Goal: Transaction & Acquisition: Obtain resource

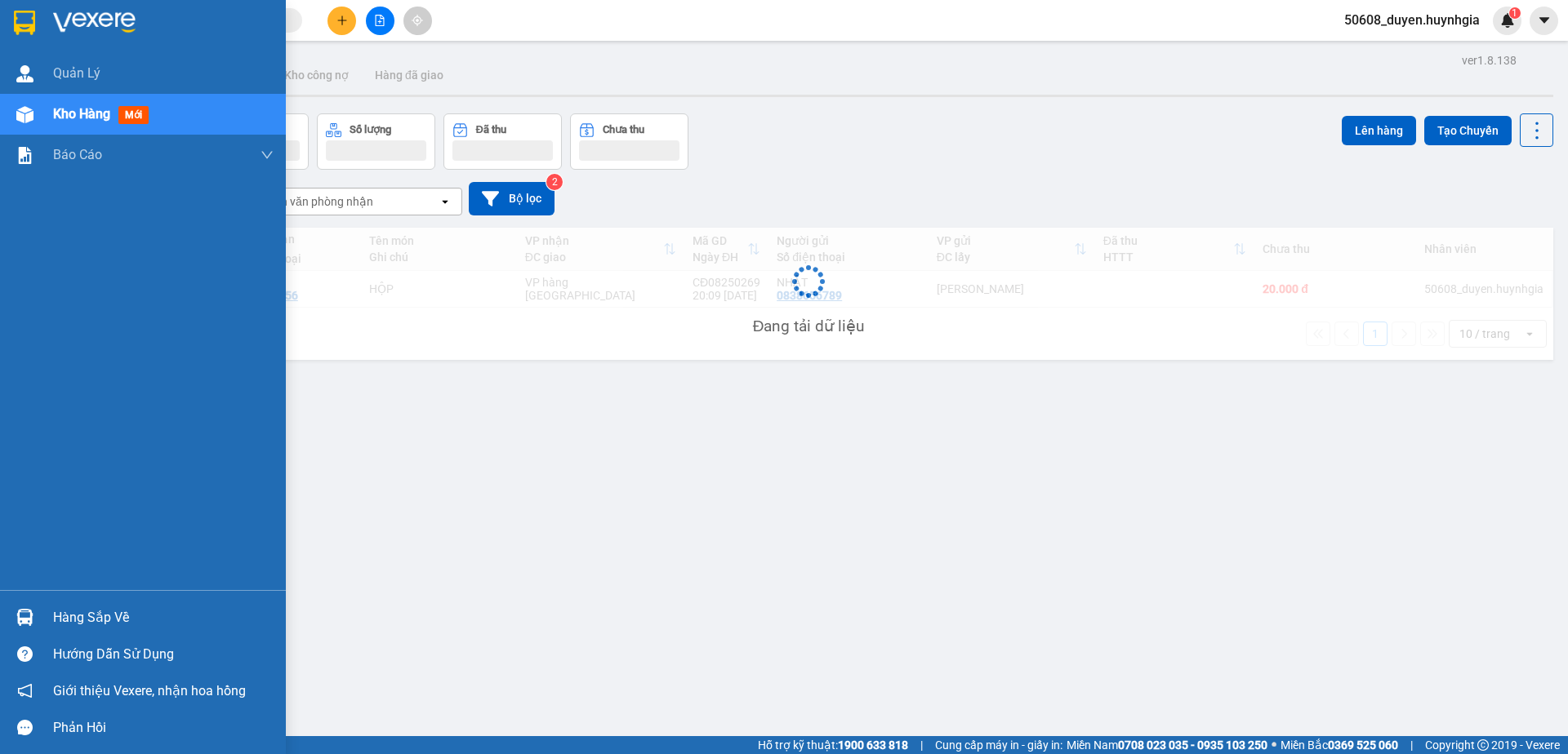
scroll to position [75, 0]
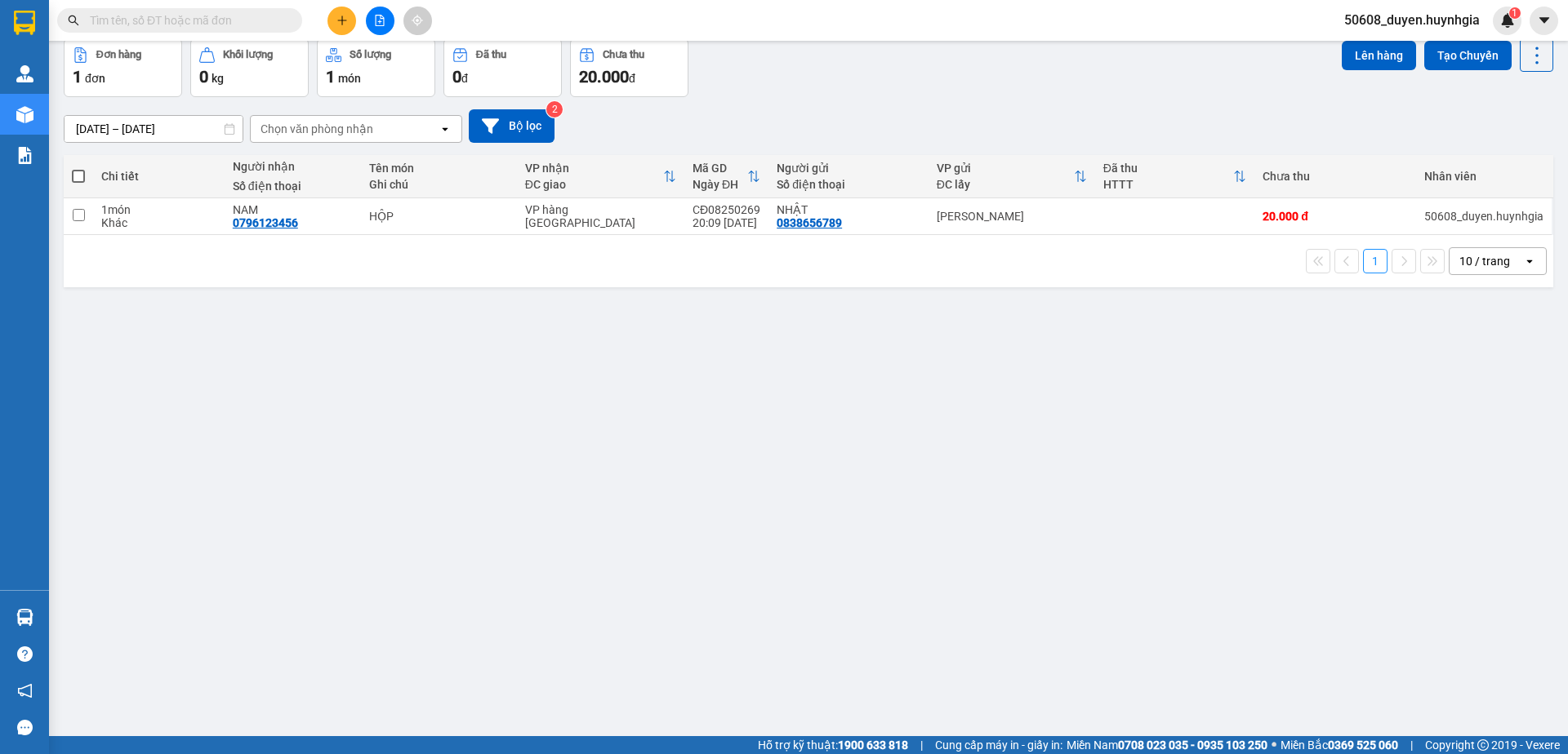
click at [688, 454] on div "ver 1.8.138 Kho gửi Trên xe Kho nhận Kho công nợ Hàng đã giao Đơn hàng 1 đơn Kh…" at bounding box center [809, 351] width 1503 height 754
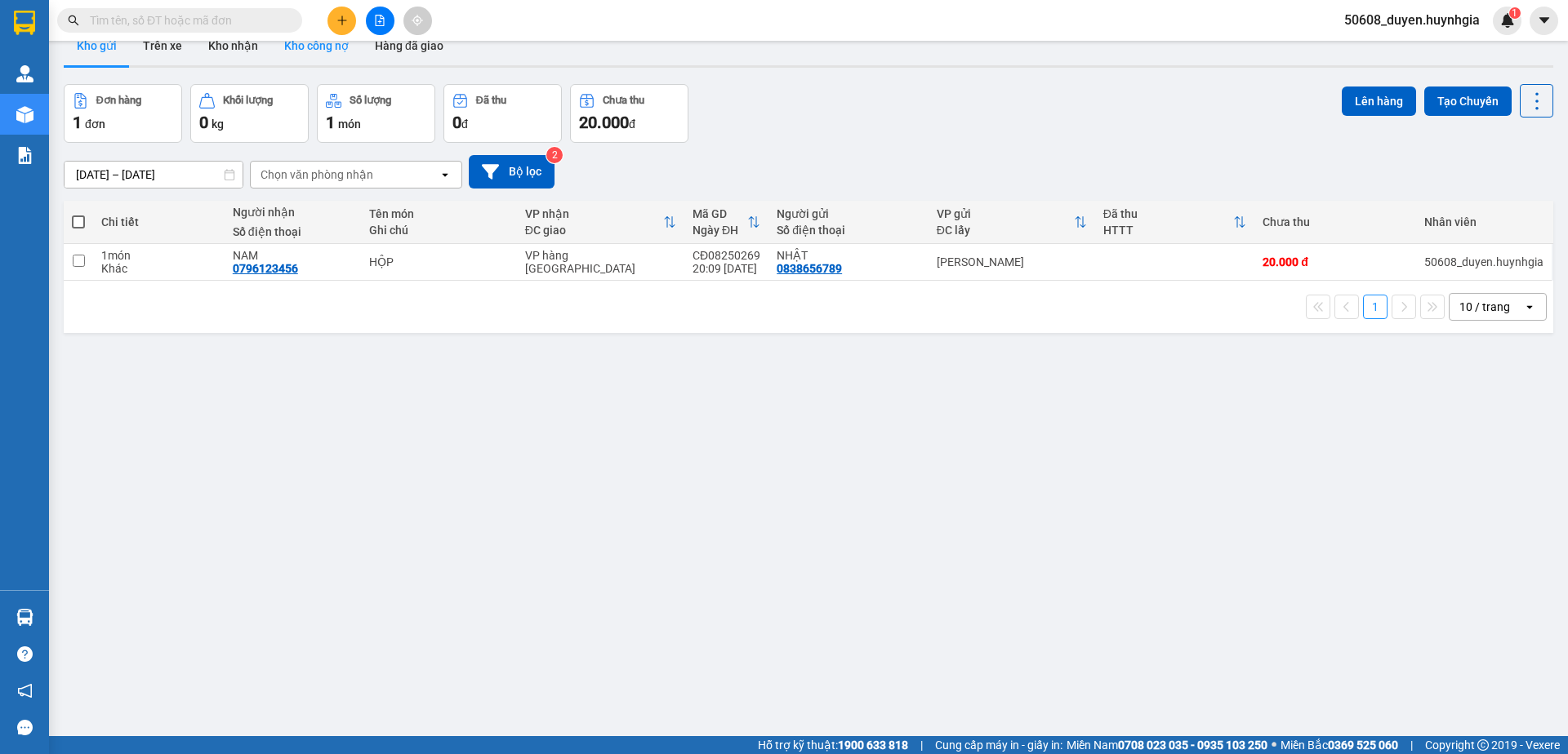
scroll to position [0, 0]
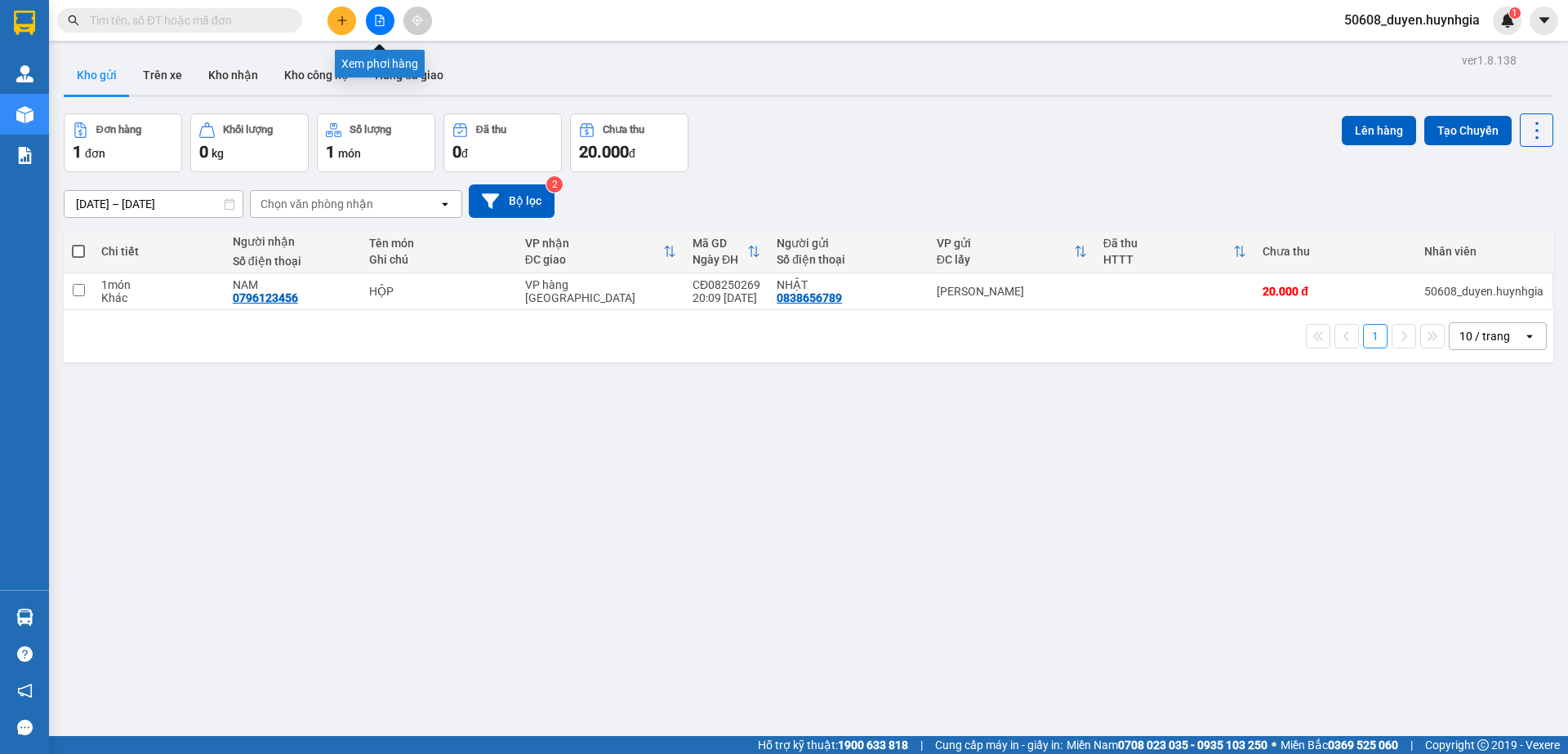
click at [382, 21] on icon "file-add" at bounding box center [380, 21] width 12 height 12
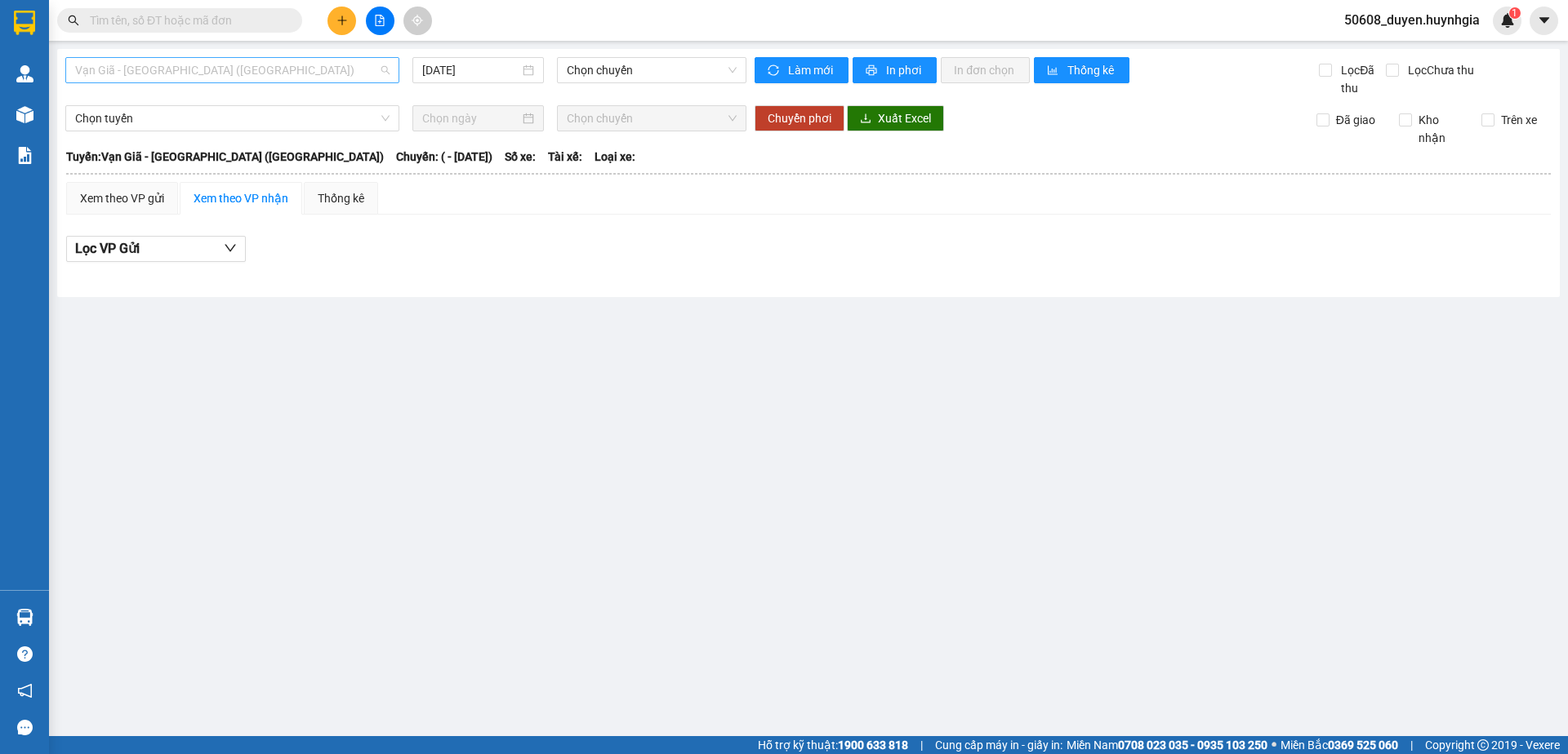
click at [231, 72] on span "Vạn Giã - [GEOGRAPHIC_DATA] ([GEOGRAPHIC_DATA])" at bounding box center [232, 70] width 314 height 25
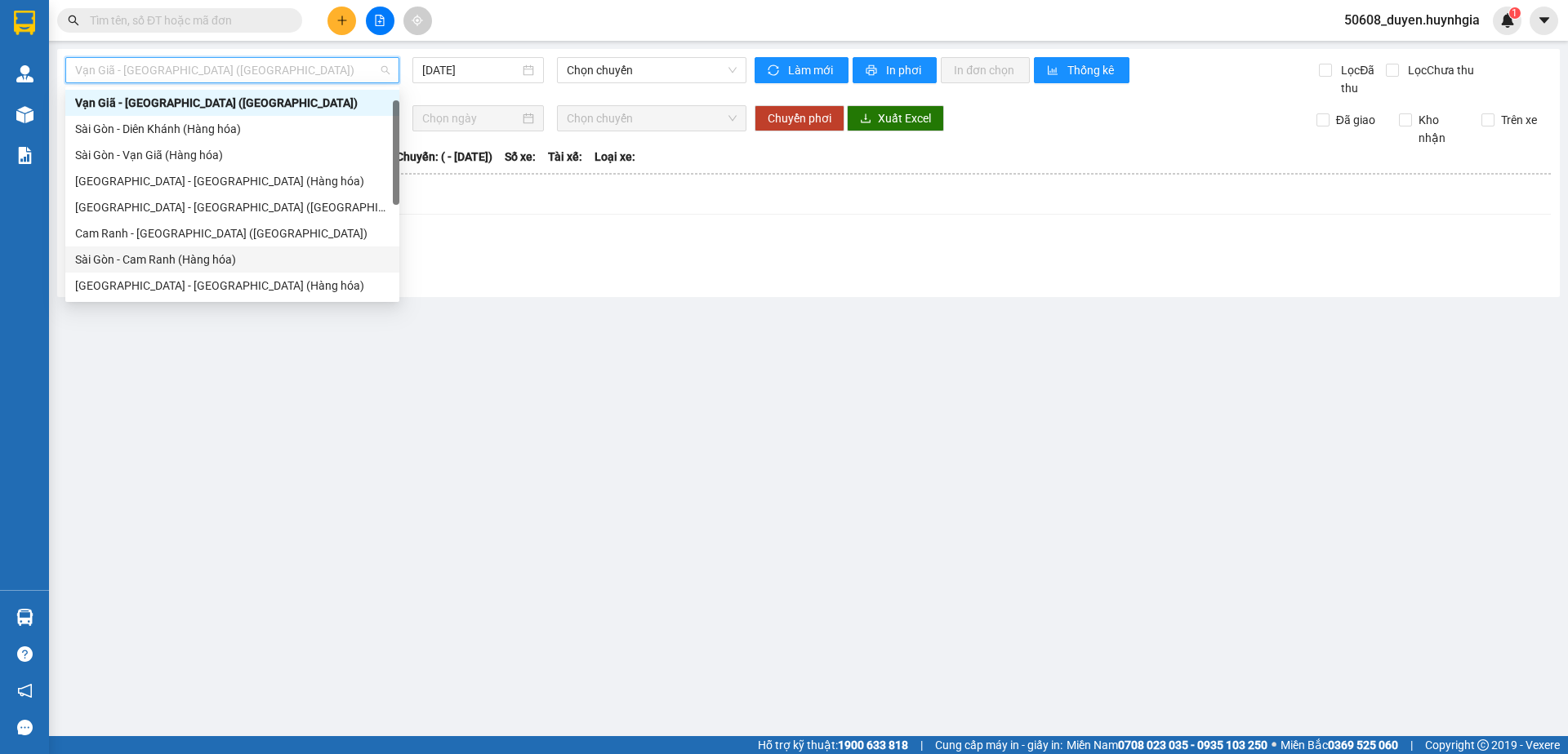
scroll to position [110, 0]
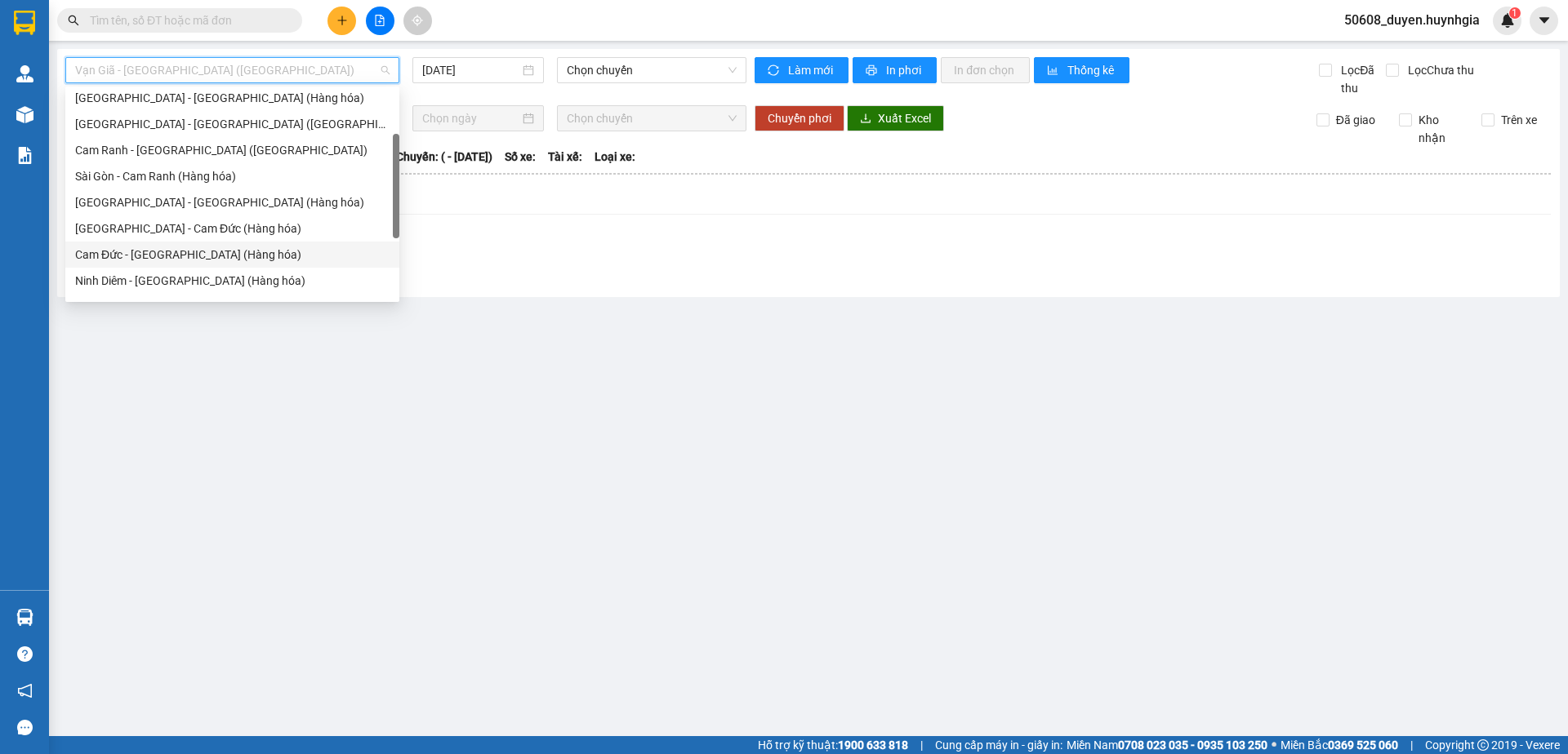
click at [215, 250] on div "Cam Đức - [GEOGRAPHIC_DATA] (Hàng hóa)" at bounding box center [232, 255] width 314 height 18
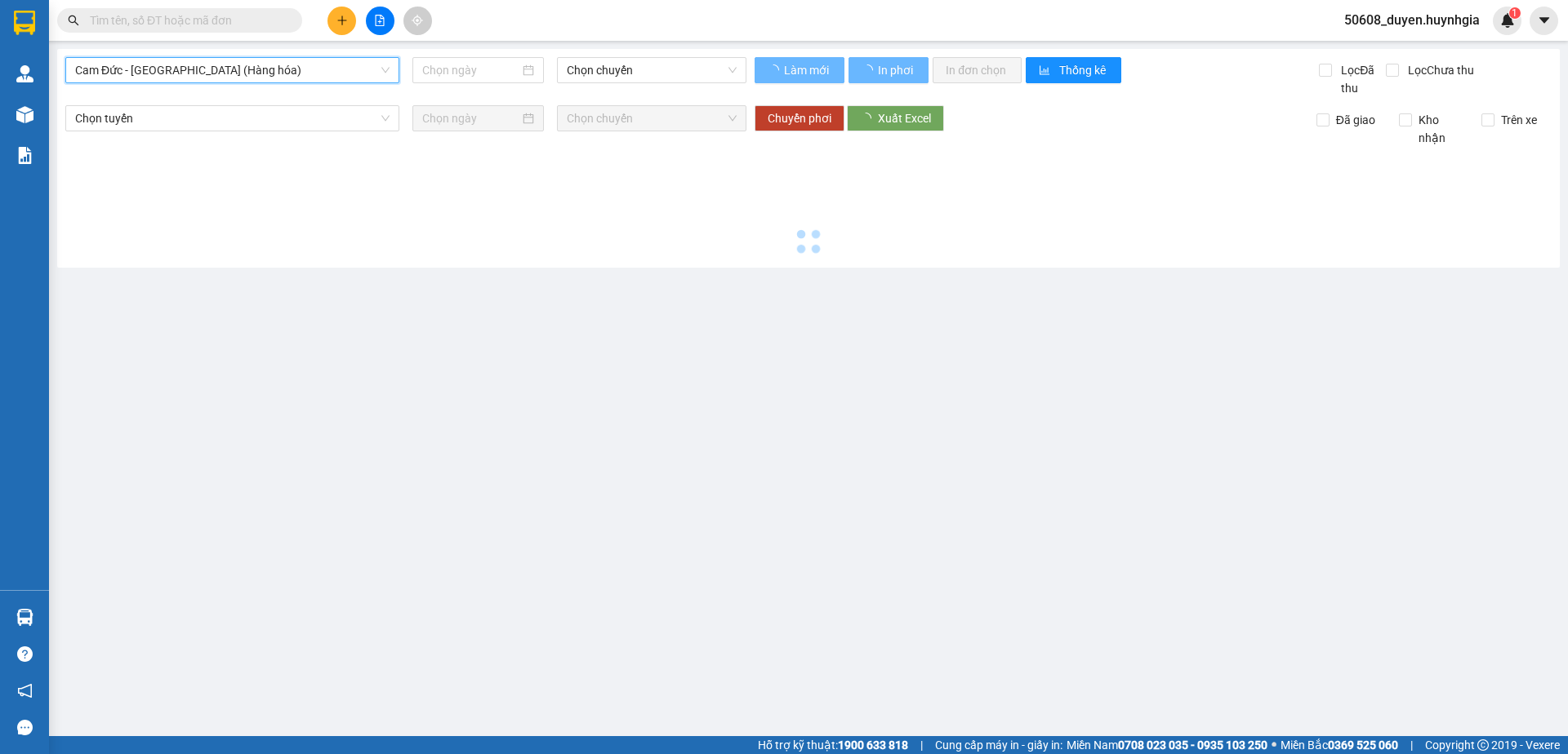
type input "[DATE]"
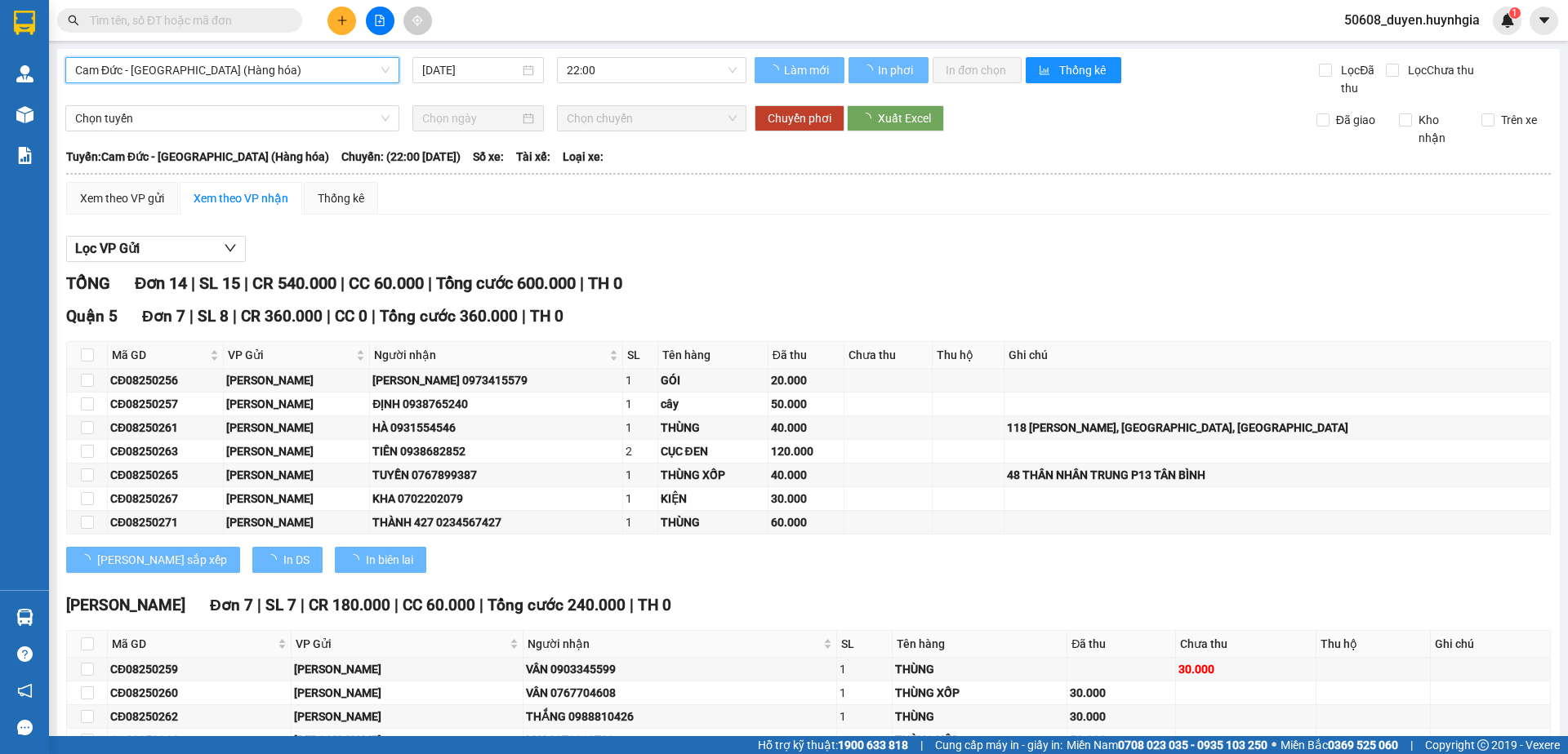
scroll to position [0, 0]
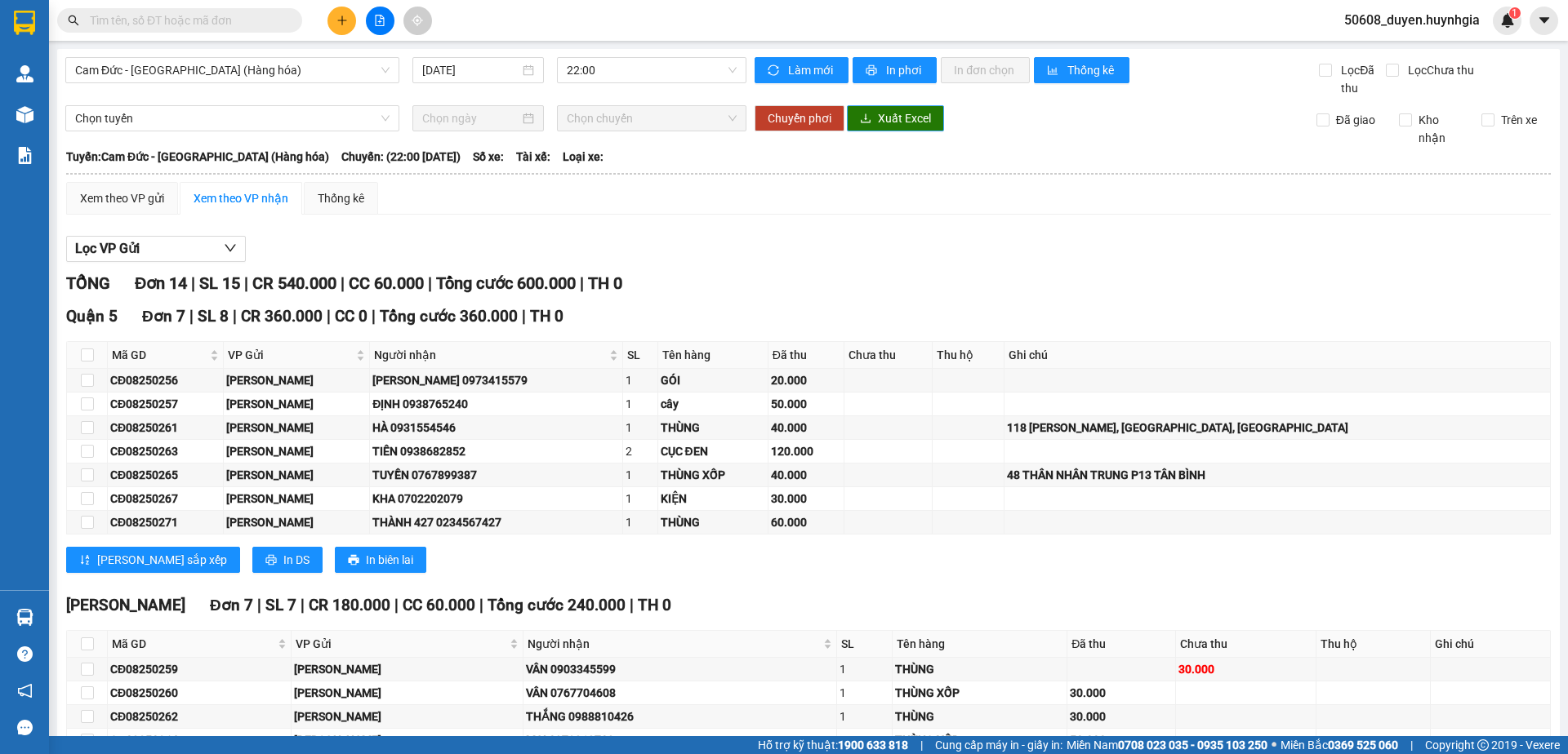
click at [894, 119] on span "Xuất Excel" at bounding box center [904, 118] width 53 height 18
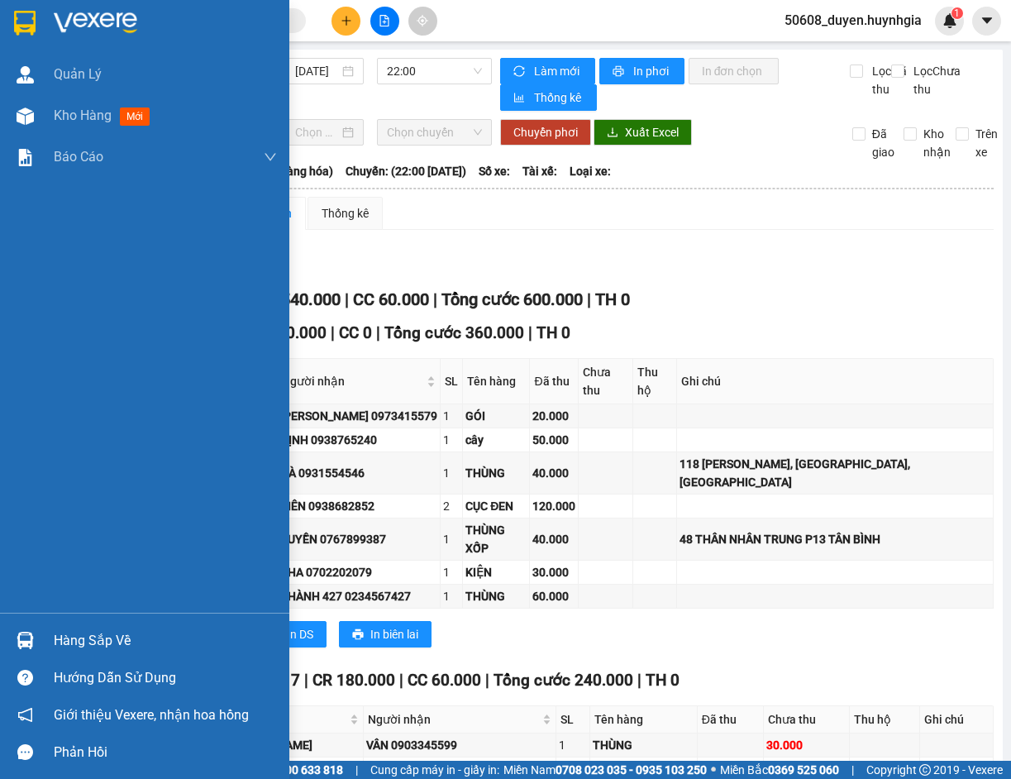
click at [15, 34] on img at bounding box center [25, 23] width 22 height 25
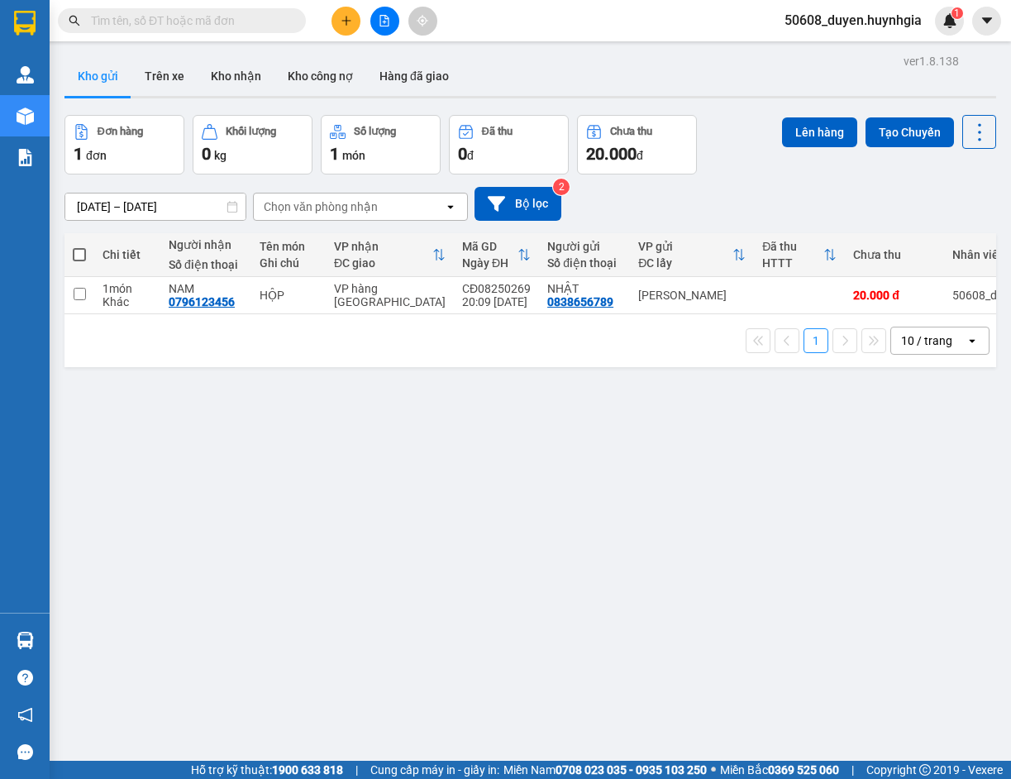
click at [422, 569] on div "ver 1.8.138 Kho gửi Trên xe Kho nhận Kho công nợ Hàng đã giao Đơn hàng 1 đơn Kh…" at bounding box center [530, 439] width 945 height 779
click at [249, 420] on div "ver 1.8.138 Kho gửi Trên xe Kho nhận Kho công nợ Hàng đã giao Đơn hàng 1 đơn Kh…" at bounding box center [530, 439] width 945 height 779
click at [380, 18] on icon "file-add" at bounding box center [385, 21] width 12 height 12
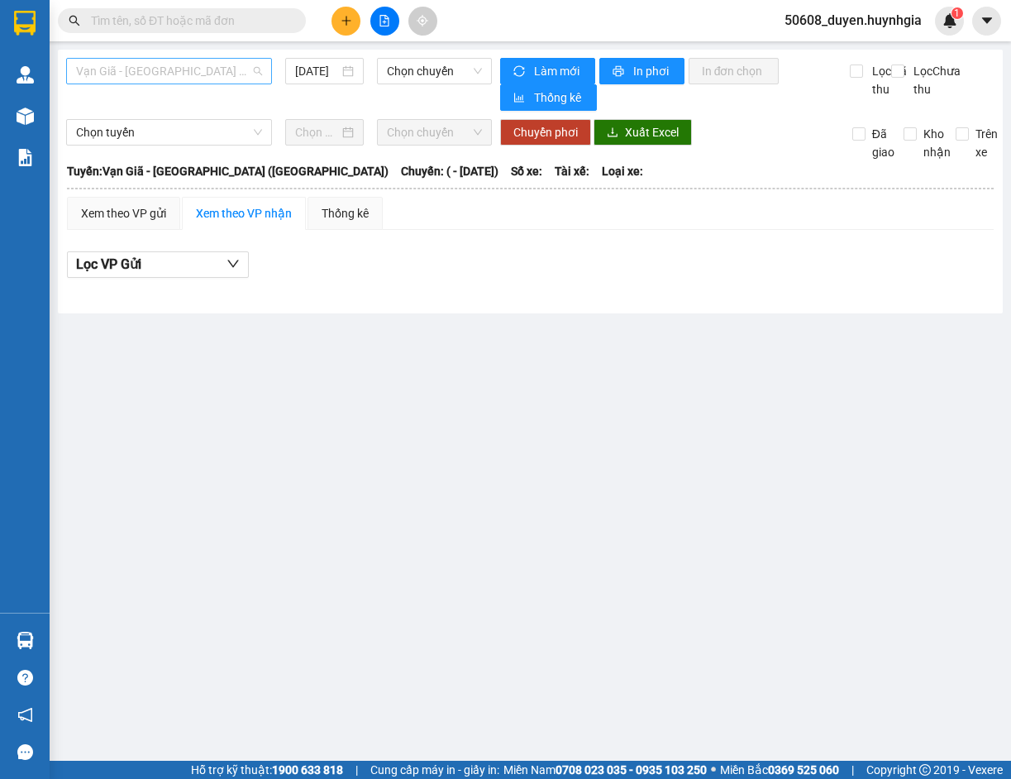
click at [234, 70] on span "Vạn Giã - [GEOGRAPHIC_DATA] ([GEOGRAPHIC_DATA])" at bounding box center [169, 71] width 186 height 25
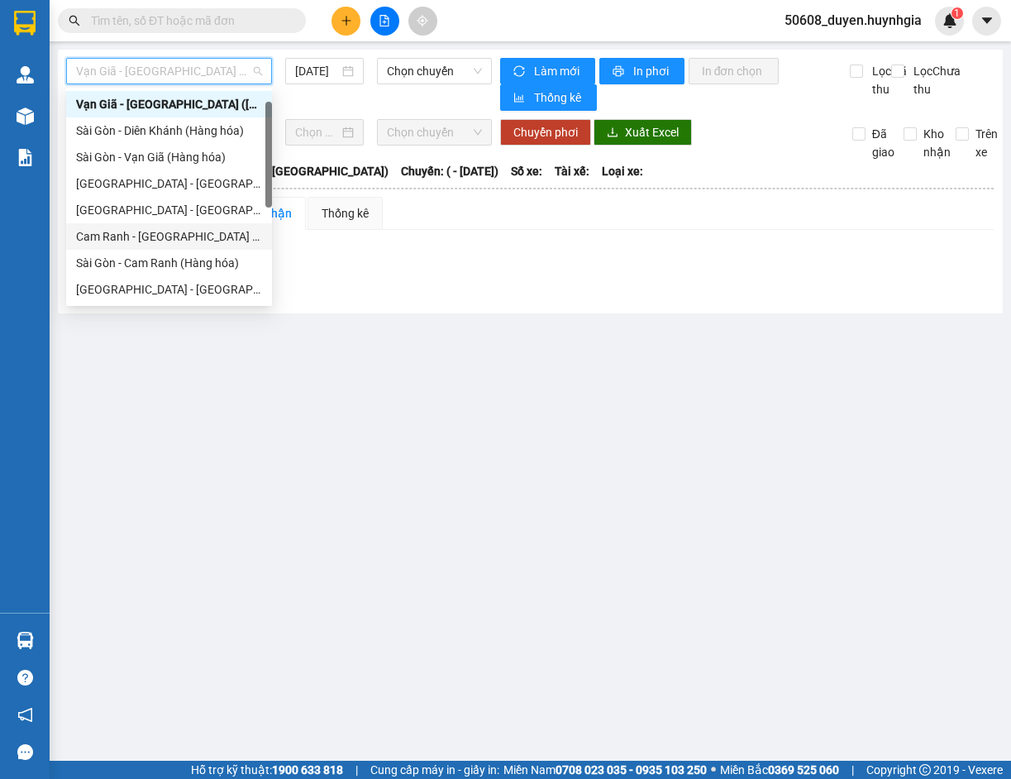
scroll to position [111, 0]
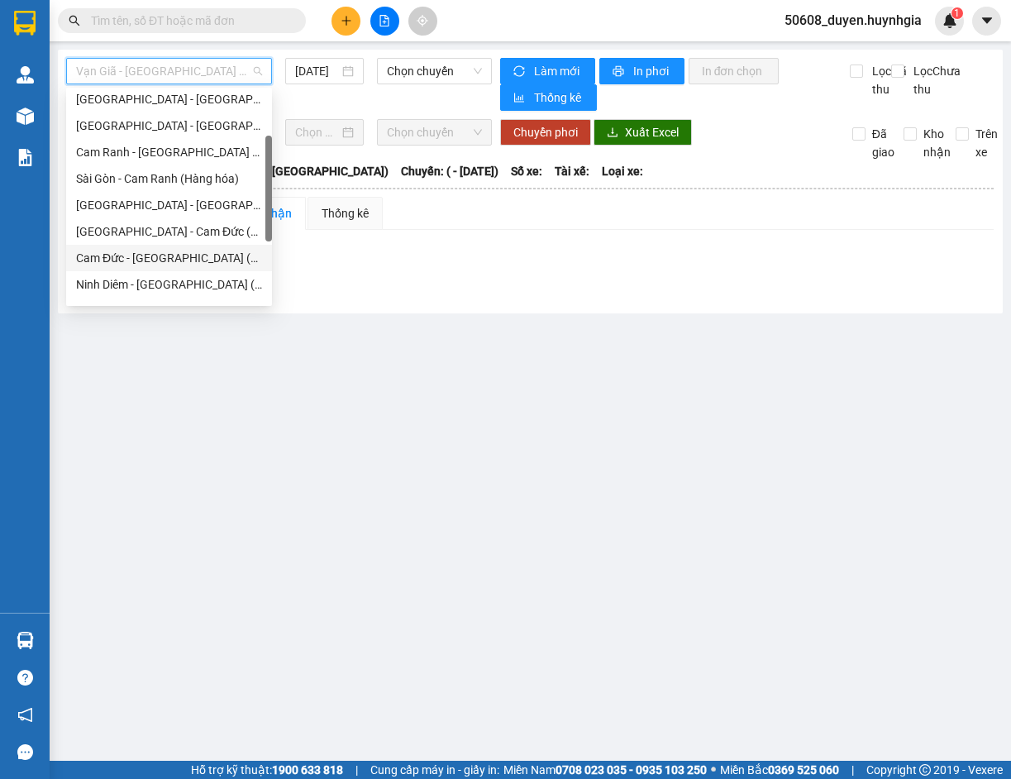
click at [151, 256] on div "Cam Đức - [GEOGRAPHIC_DATA] (Hàng hóa)" at bounding box center [169, 258] width 186 height 18
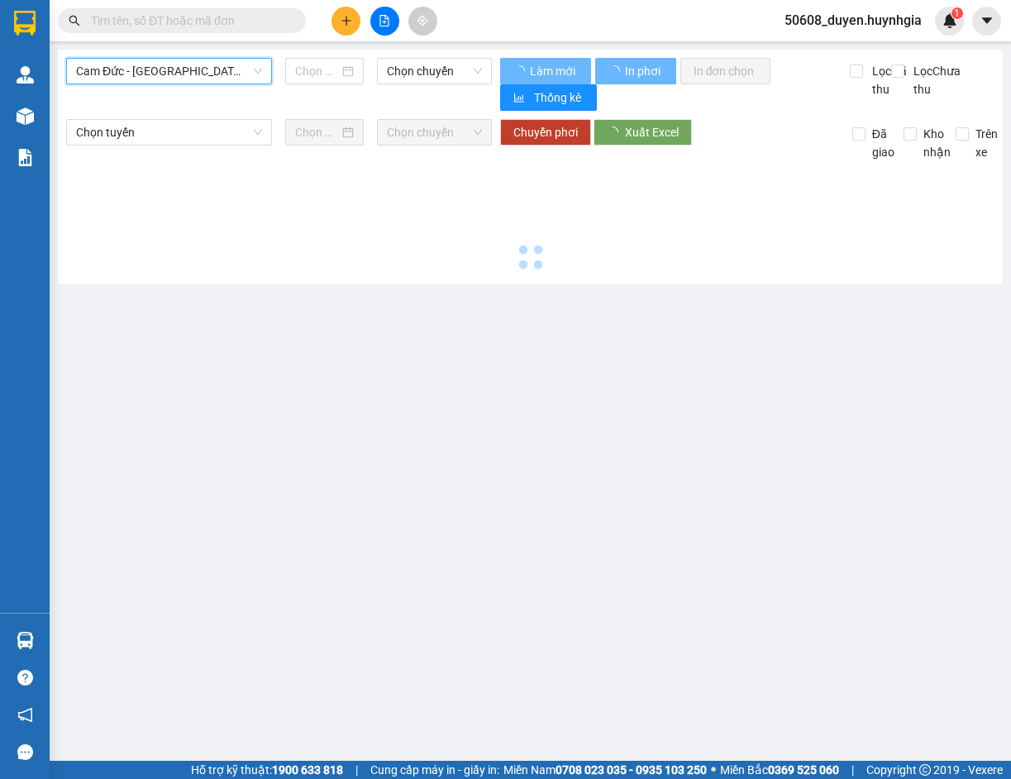
type input "[DATE]"
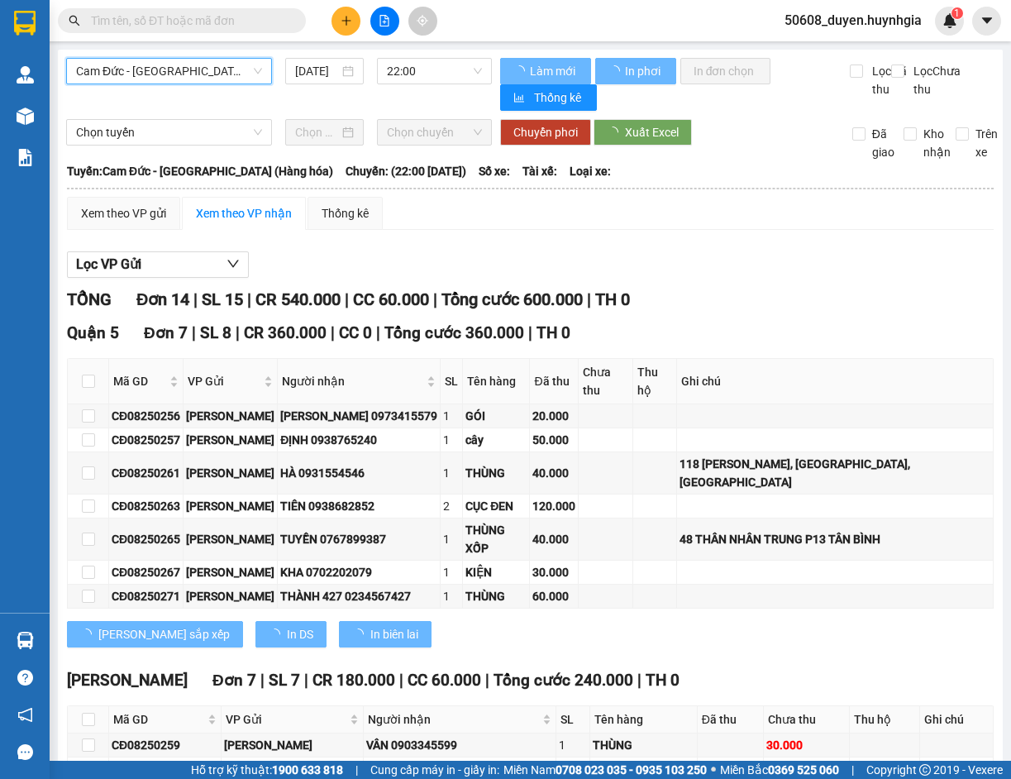
scroll to position [0, 0]
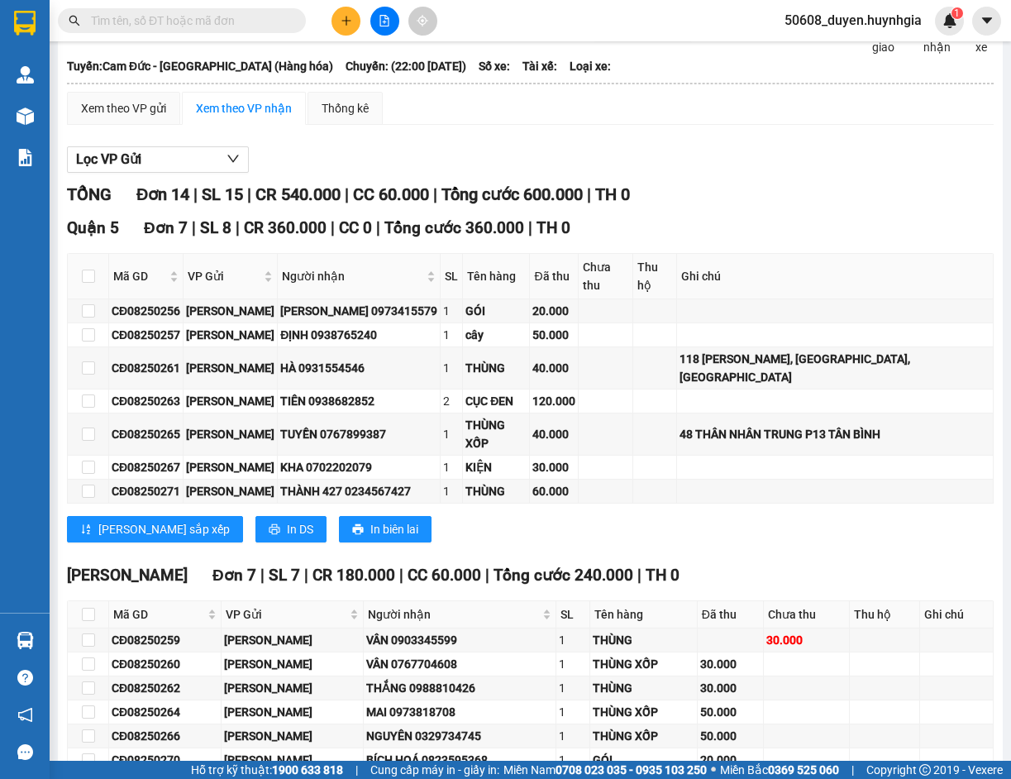
scroll to position [177, 0]
